Goal: Information Seeking & Learning: Understand process/instructions

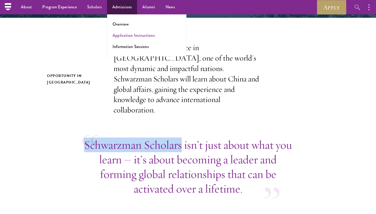
click at [126, 35] on link "Application Instructions" at bounding box center [134, 35] width 42 height 6
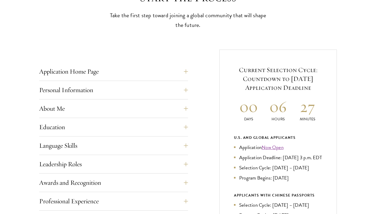
scroll to position [164, 0]
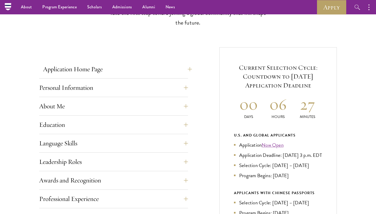
click at [147, 70] on button "Application Home Page" at bounding box center [117, 69] width 149 height 13
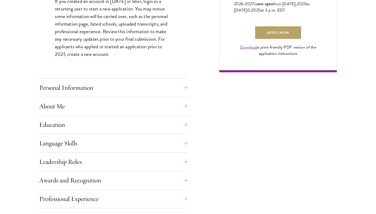
scroll to position [399, 0]
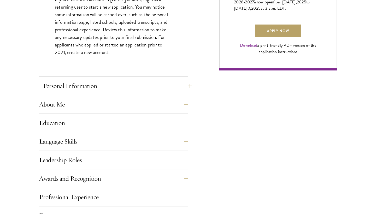
click at [160, 91] on button "Personal Information" at bounding box center [117, 86] width 149 height 13
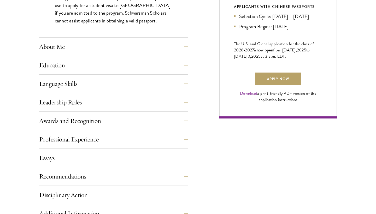
scroll to position [383, 0]
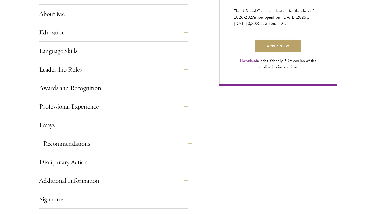
click at [162, 145] on button "Recommendations" at bounding box center [117, 143] width 149 height 13
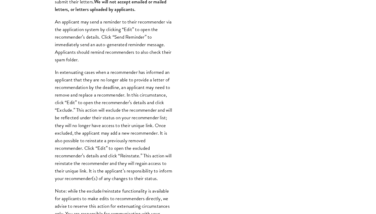
scroll to position [527, 0]
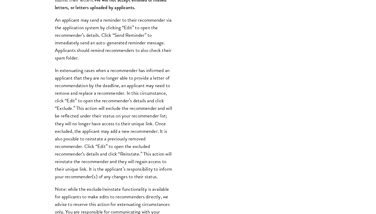
click at [128, 154] on p "In extenuating cases when a recommender has informed an applicant that they are…" at bounding box center [114, 124] width 118 height 114
click at [163, 141] on p "In extenuating cases when a recommender has informed an applicant that they are…" at bounding box center [114, 124] width 118 height 114
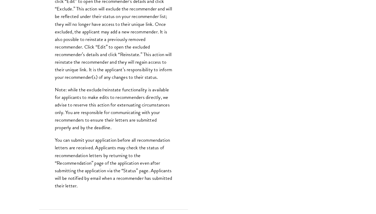
scroll to position [630, 0]
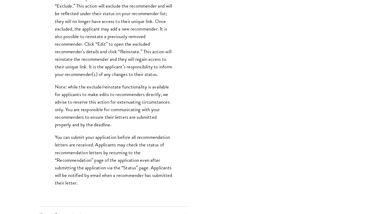
click at [121, 108] on p "Note: while the exclude/reinstate functionality is available for applicants to …" at bounding box center [114, 105] width 118 height 45
click at [145, 118] on p "Note: while the exclude/reinstate functionality is available for applicants to …" at bounding box center [114, 105] width 118 height 45
drag, startPoint x: 118, startPoint y: 108, endPoint x: 170, endPoint y: 107, distance: 52.5
click at [170, 107] on p "Note: while the exclude/reinstate functionality is available for applicants to …" at bounding box center [114, 105] width 118 height 45
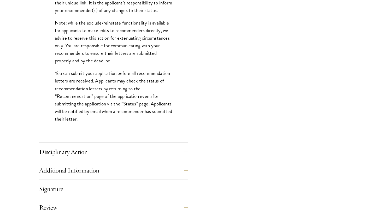
scroll to position [696, 0]
